Goal: Transaction & Acquisition: Download file/media

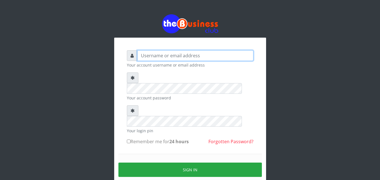
type input "[EMAIL_ADDRESS][DOMAIN_NAME]"
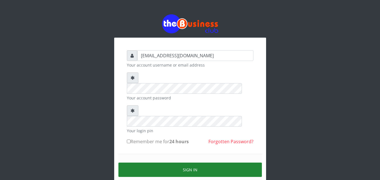
click at [160, 163] on button "Sign in" at bounding box center [190, 170] width 144 height 14
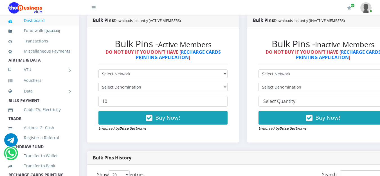
scroll to position [308, 0]
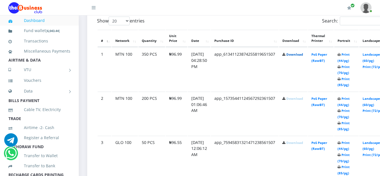
click at [303, 57] on link "Download" at bounding box center [294, 54] width 17 height 4
